Goal: Information Seeking & Learning: Learn about a topic

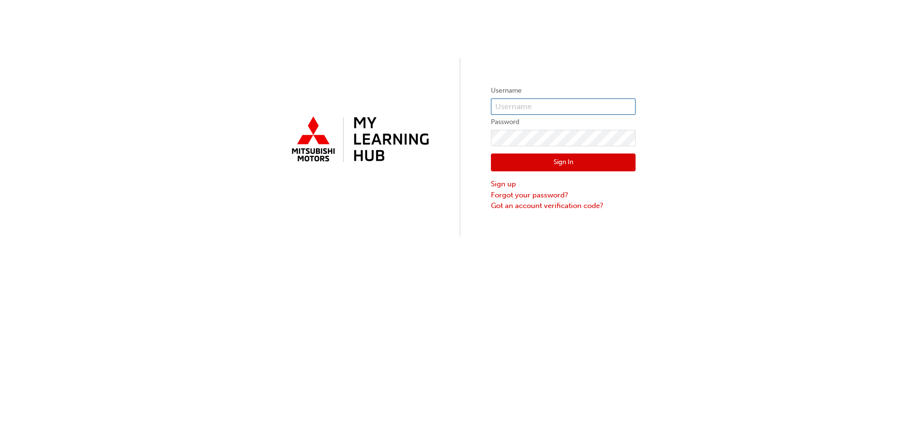
type input "0005820596"
click at [554, 164] on button "Sign In" at bounding box center [563, 162] width 145 height 18
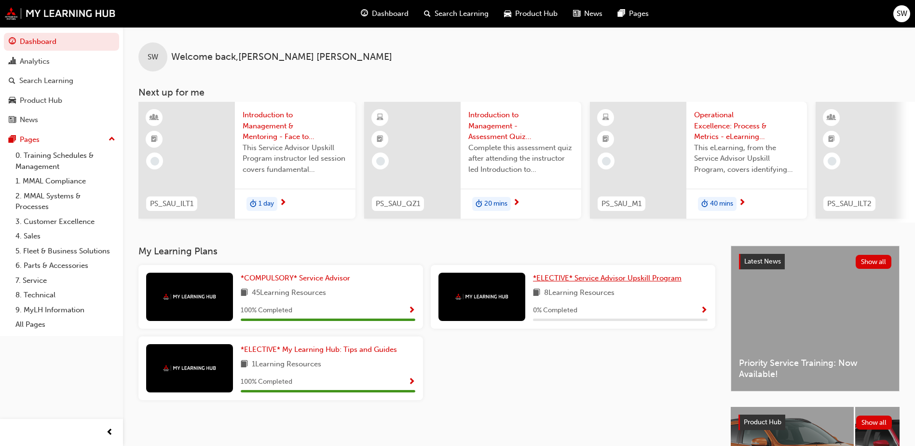
click at [577, 284] on link "*ELECTIVE* Service Advisor Upskill Program" at bounding box center [609, 277] width 152 height 11
click at [265, 203] on span "1 day" at bounding box center [265, 203] width 15 height 11
